Goal: Use online tool/utility: Utilize a website feature to perform a specific function

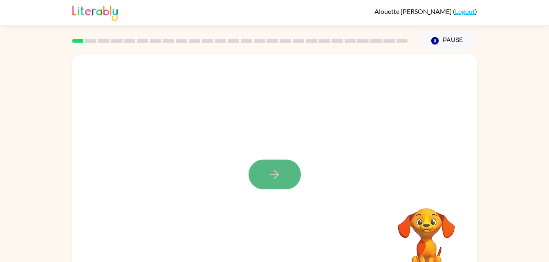
click at [278, 171] on icon "button" at bounding box center [274, 175] width 14 height 14
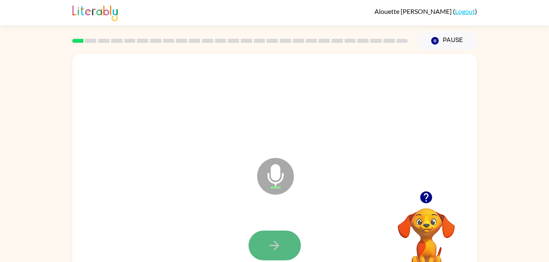
click at [274, 246] on icon "button" at bounding box center [274, 245] width 9 height 9
click at [280, 245] on icon "button" at bounding box center [274, 246] width 14 height 14
click at [275, 242] on icon "button" at bounding box center [274, 246] width 14 height 14
click at [272, 242] on icon "button" at bounding box center [274, 246] width 14 height 14
click at [275, 236] on button "button" at bounding box center [274, 246] width 52 height 30
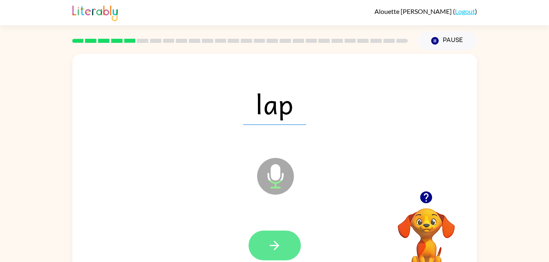
click at [277, 243] on icon "button" at bounding box center [274, 246] width 14 height 14
click at [275, 242] on icon "button" at bounding box center [274, 245] width 9 height 9
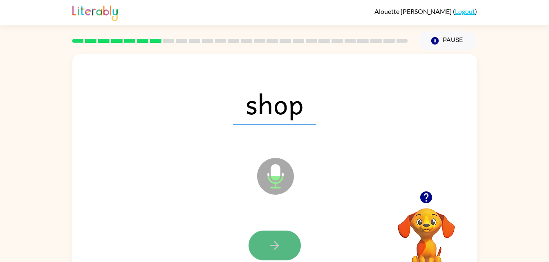
click at [273, 241] on icon "button" at bounding box center [274, 246] width 14 height 14
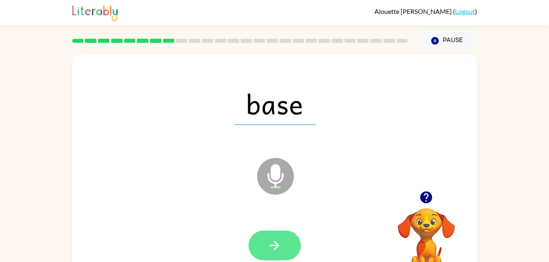
click at [277, 242] on icon "button" at bounding box center [274, 246] width 14 height 14
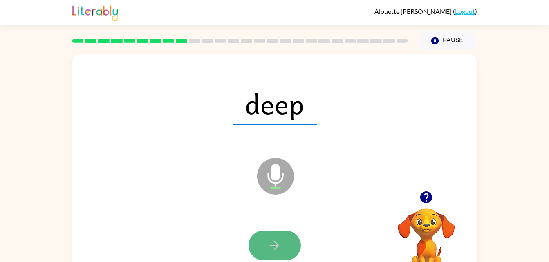
click at [269, 242] on icon "button" at bounding box center [274, 246] width 14 height 14
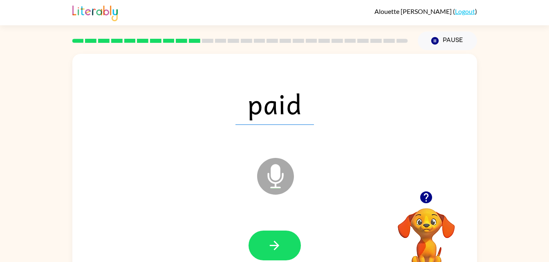
drag, startPoint x: 274, startPoint y: 246, endPoint x: 442, endPoint y: 114, distance: 213.5
click at [442, 114] on div "paid" at bounding box center [275, 103] width 388 height 67
click at [287, 246] on button "button" at bounding box center [274, 246] width 52 height 30
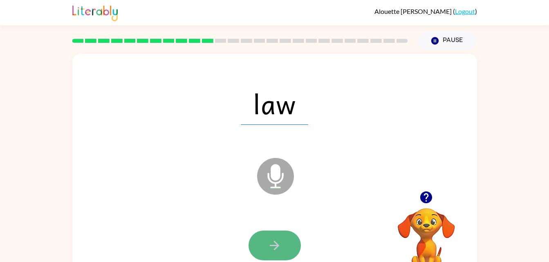
click at [275, 243] on icon "button" at bounding box center [274, 245] width 9 height 9
click at [281, 245] on icon "button" at bounding box center [274, 246] width 14 height 14
click at [283, 242] on button "button" at bounding box center [274, 246] width 52 height 30
click at [274, 241] on icon "button" at bounding box center [274, 246] width 14 height 14
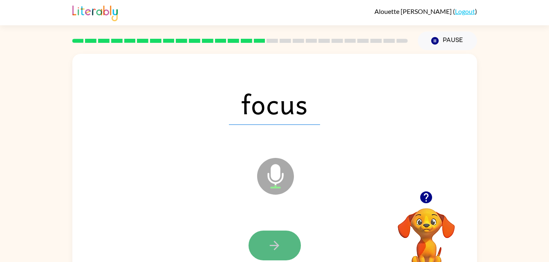
click at [274, 246] on icon "button" at bounding box center [274, 245] width 9 height 9
click at [268, 242] on icon "button" at bounding box center [274, 246] width 14 height 14
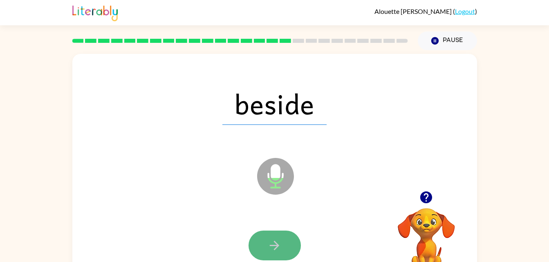
click at [280, 241] on icon "button" at bounding box center [274, 246] width 14 height 14
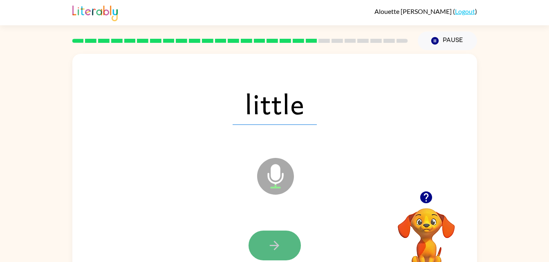
click at [269, 246] on icon "button" at bounding box center [274, 246] width 14 height 14
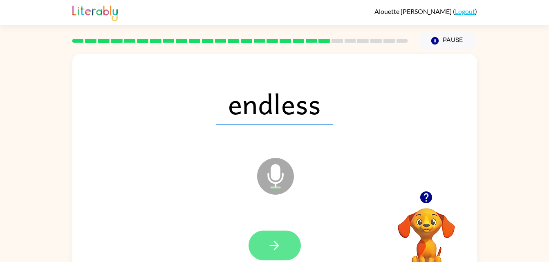
click at [280, 239] on icon "button" at bounding box center [274, 246] width 14 height 14
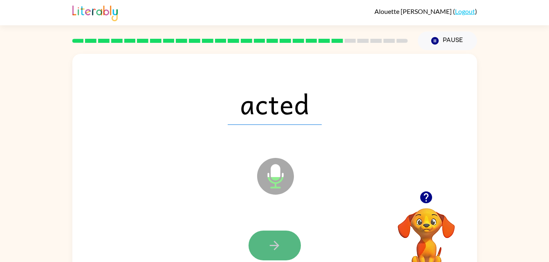
click at [280, 239] on icon "button" at bounding box center [274, 246] width 14 height 14
click at [276, 247] on icon "button" at bounding box center [274, 246] width 14 height 14
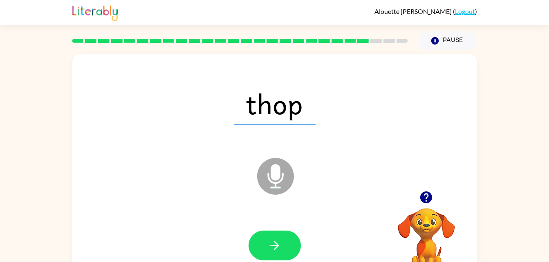
click at [0, 119] on div "thop Microphone The Microphone is here when it is your turn to talk Your browse…" at bounding box center [274, 168] width 549 height 237
click at [271, 220] on div at bounding box center [275, 245] width 388 height 67
click at [278, 245] on icon "button" at bounding box center [274, 245] width 9 height 9
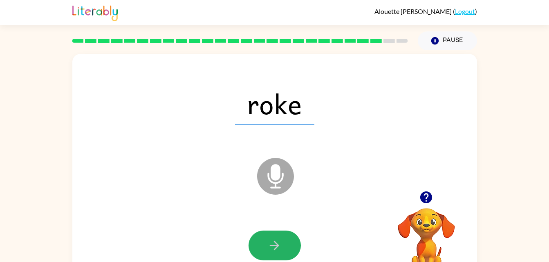
click at [278, 245] on icon "button" at bounding box center [274, 245] width 9 height 9
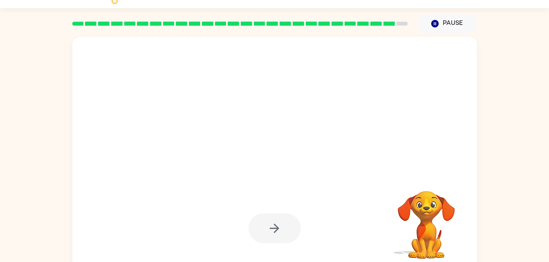
scroll to position [16, 0]
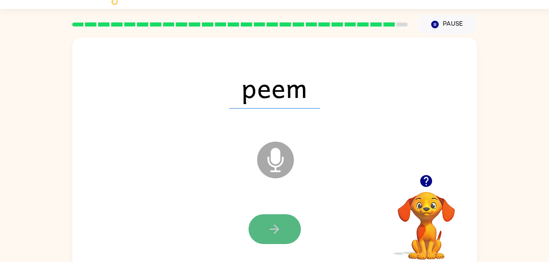
click at [272, 224] on icon "button" at bounding box center [274, 229] width 14 height 14
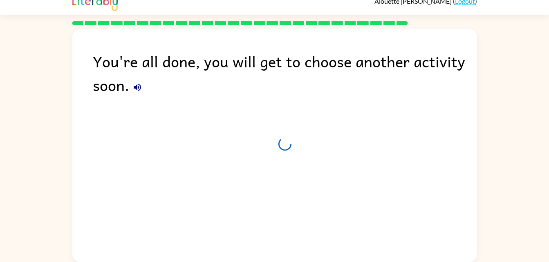
scroll to position [10, 0]
